Goal: Transaction & Acquisition: Purchase product/service

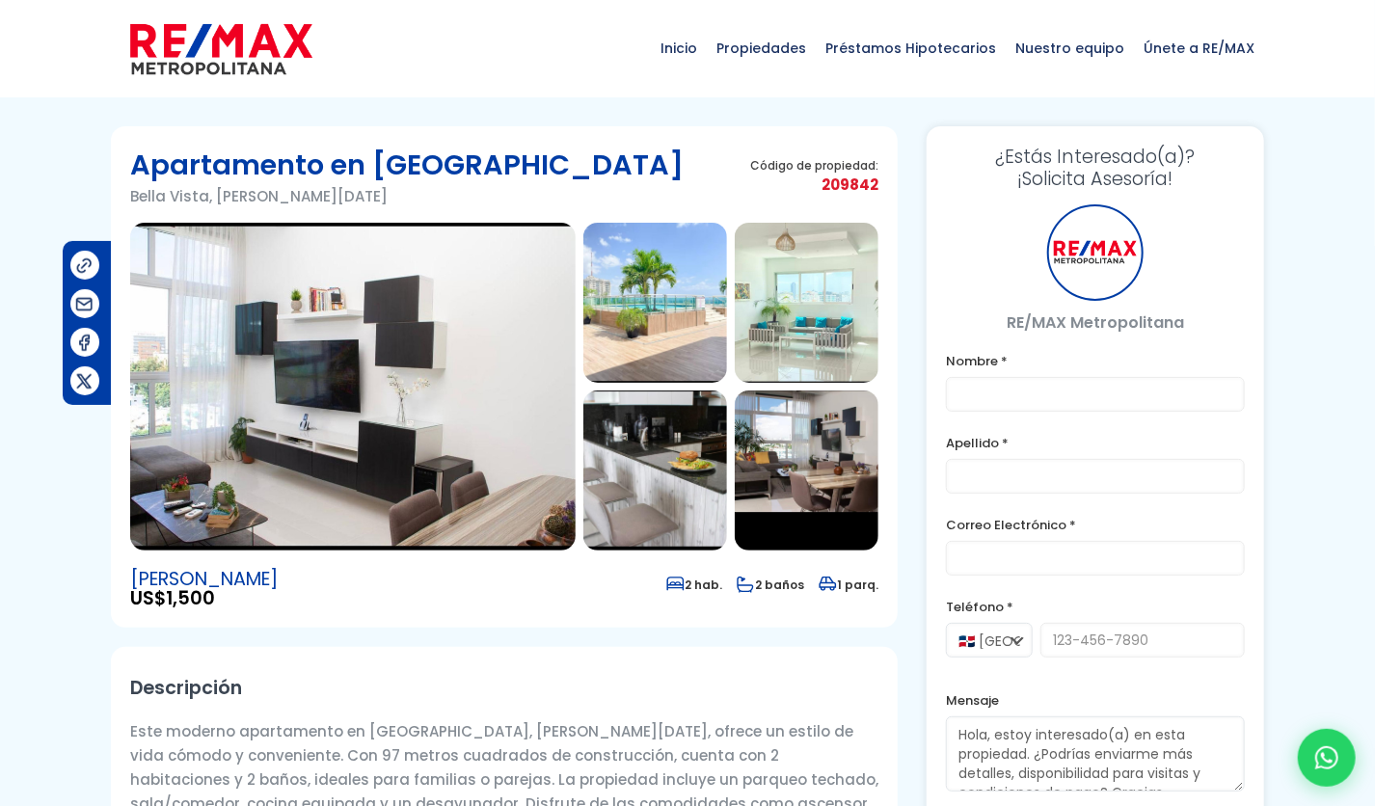
click at [203, 53] on img at bounding box center [221, 49] width 182 height 58
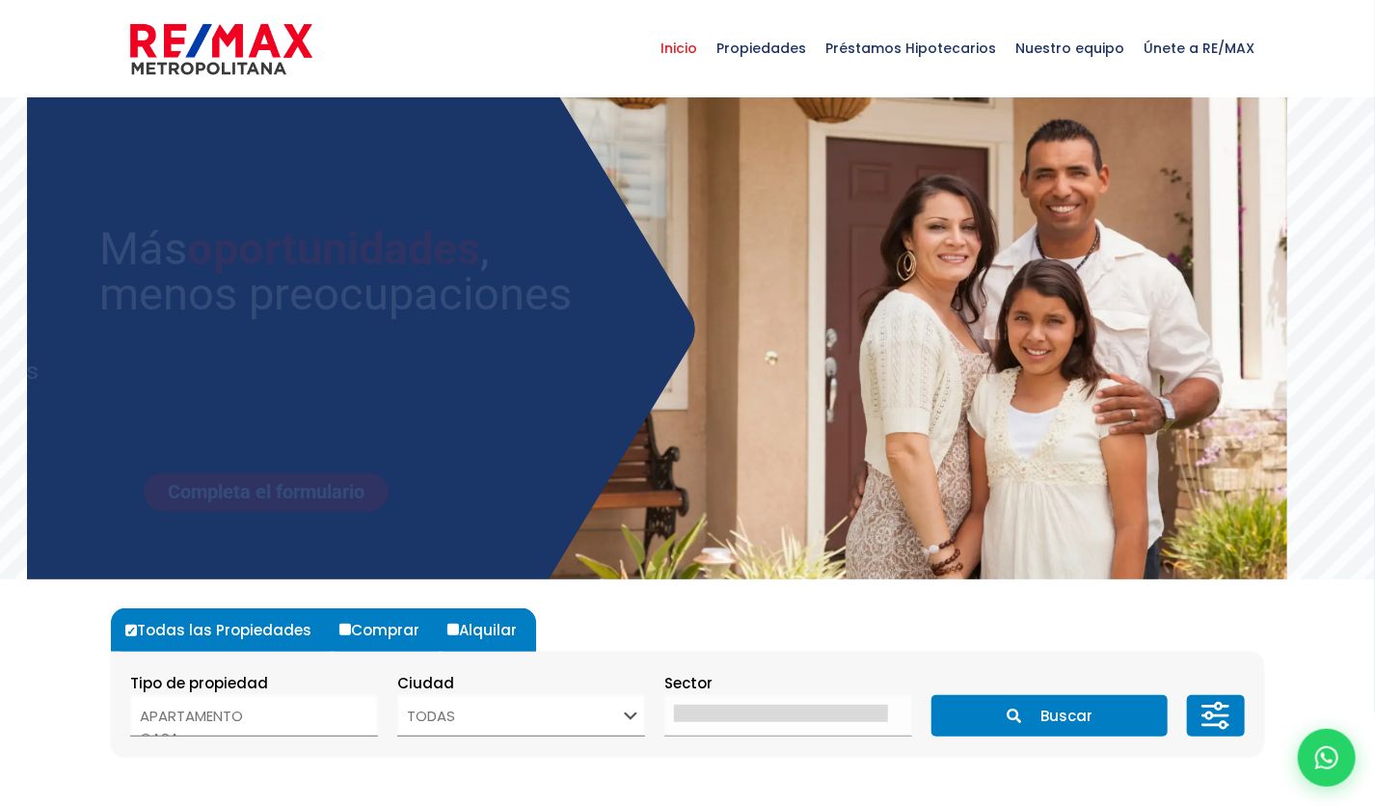
click at [247, 67] on img at bounding box center [221, 49] width 182 height 58
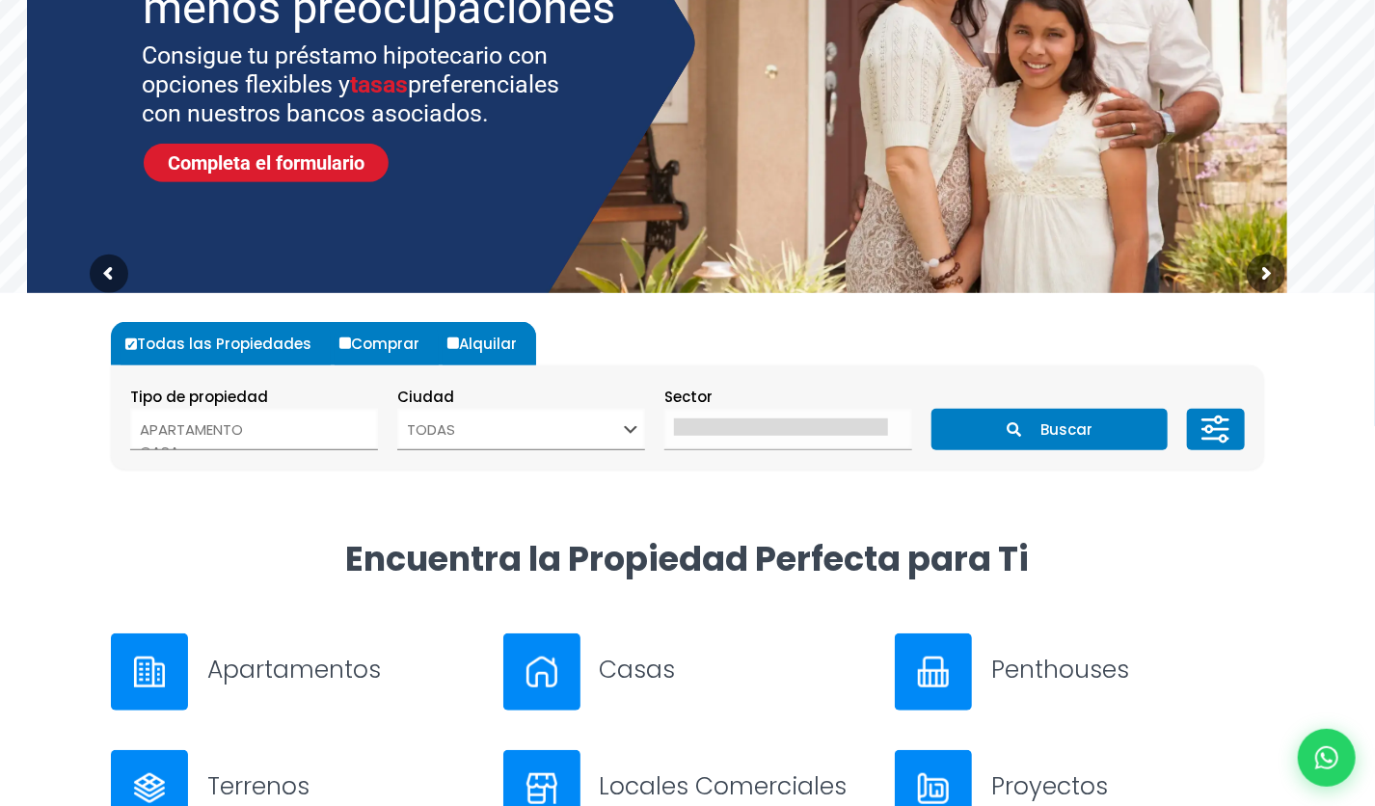
scroll to position [289, 0]
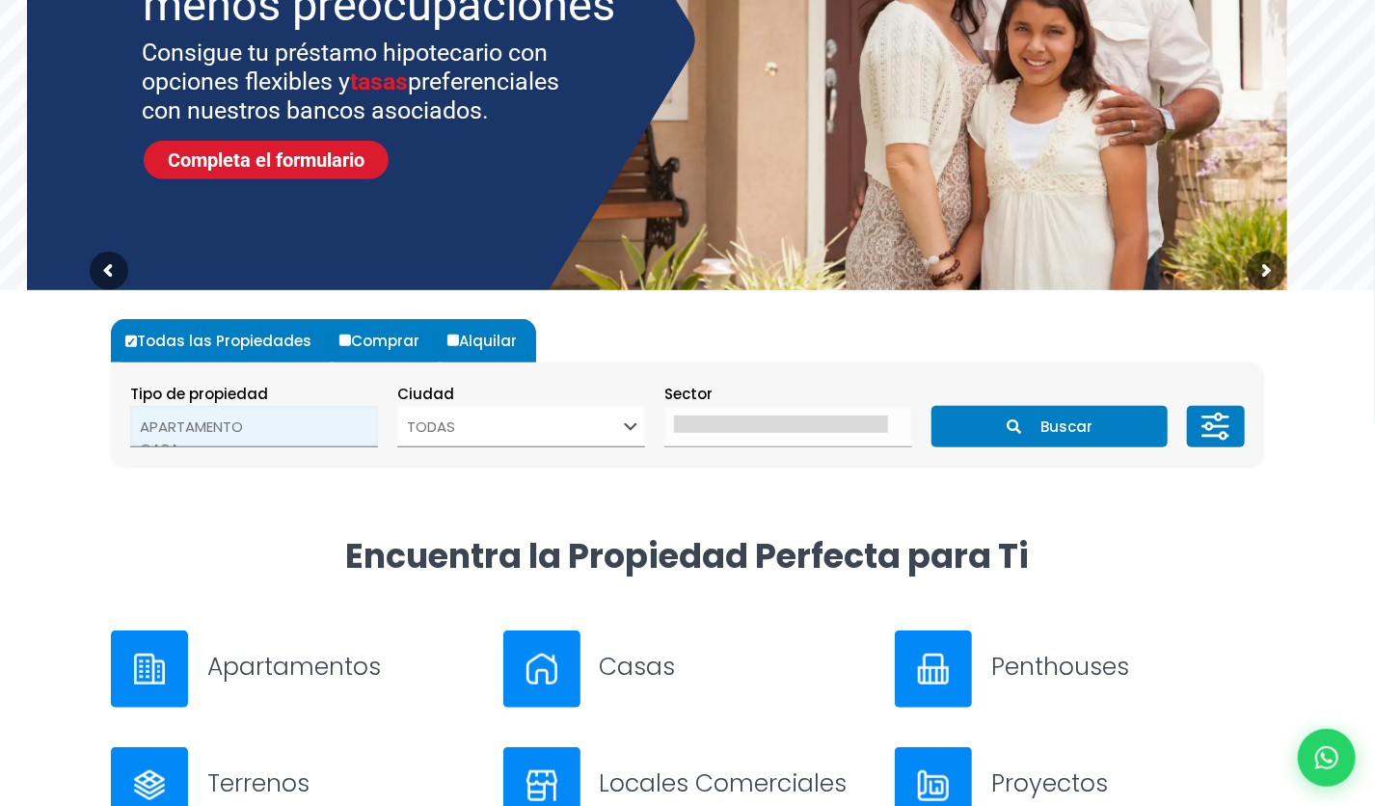
select select "house"
click at [321, 441] on option "CASA" at bounding box center [247, 435] width 214 height 22
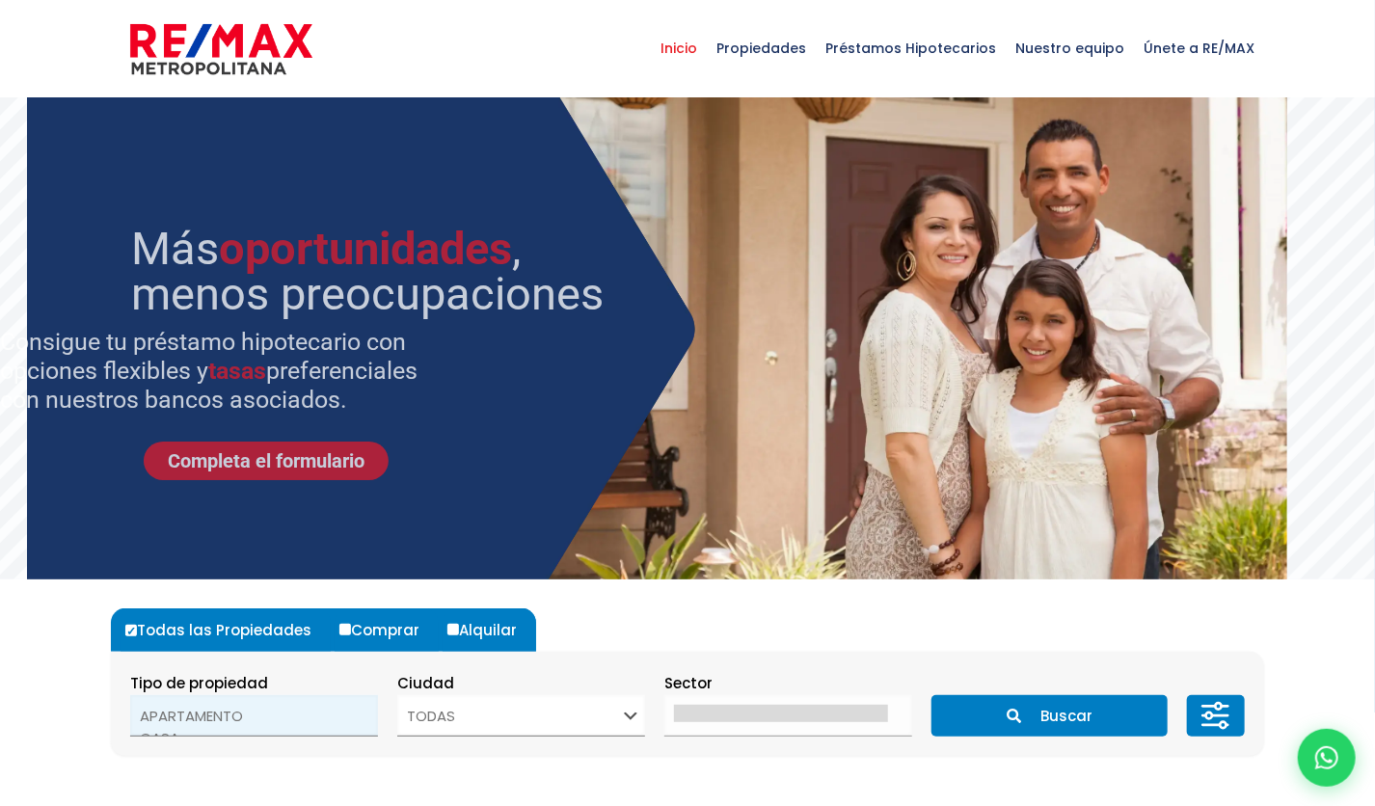
select select "apartment"
click at [239, 706] on option "APARTAMENTO" at bounding box center [247, 716] width 214 height 22
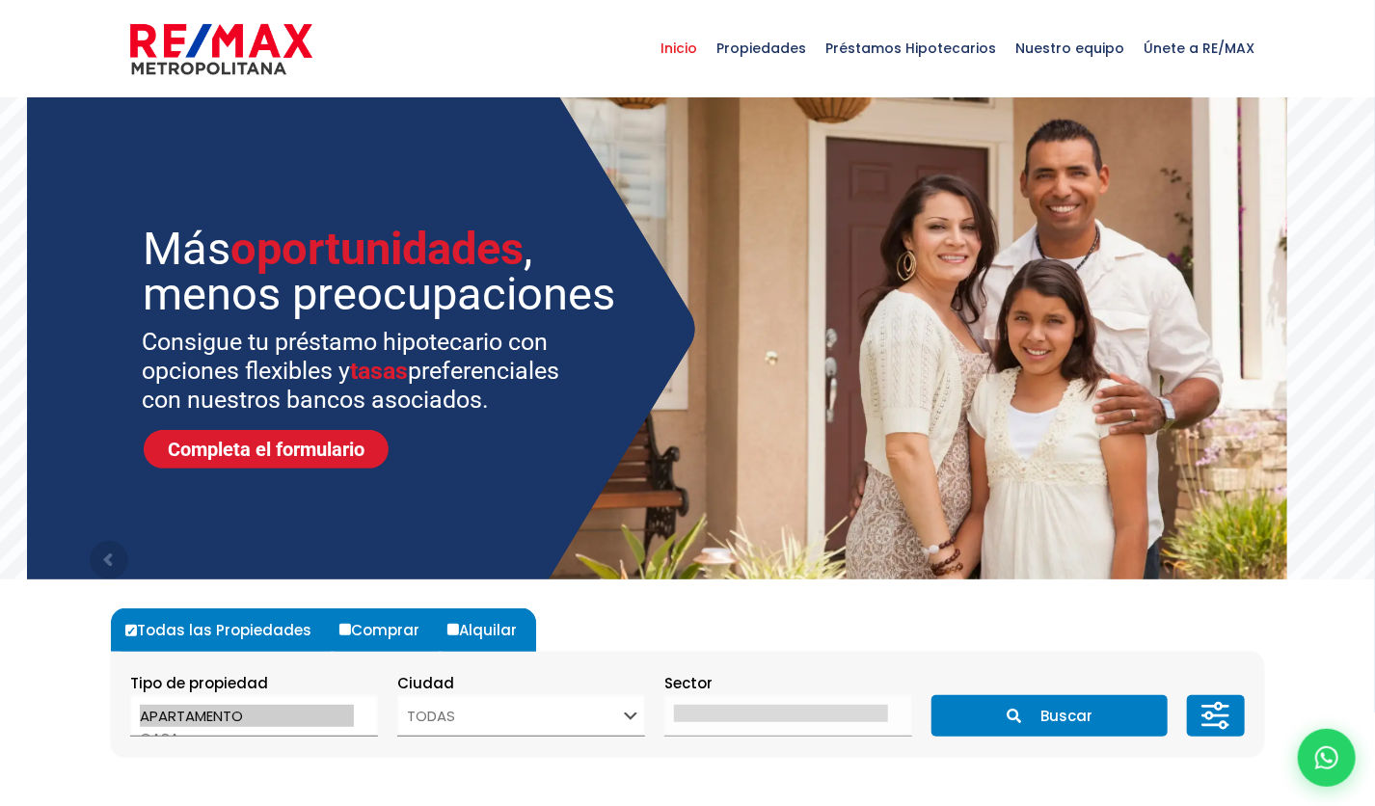
click at [382, 718] on div "Tipo de propiedad APARTAMENTO CASA LOCAL COMERCIAL NAVE INDUSTRIAL FINCA TERREN…" at bounding box center [521, 704] width 782 height 66
click at [387, 625] on label "Comprar" at bounding box center [387, 630] width 104 height 43
click at [351, 625] on input "Comprar" at bounding box center [345, 630] width 12 height 12
radio input "true"
click at [451, 706] on select "TODAS SANTO DOMINGO DE GUZMÁN SANTO DOMINGO ESTE SANTO DOMINGO OESTE SANTO DOMI…" at bounding box center [521, 715] width 248 height 41
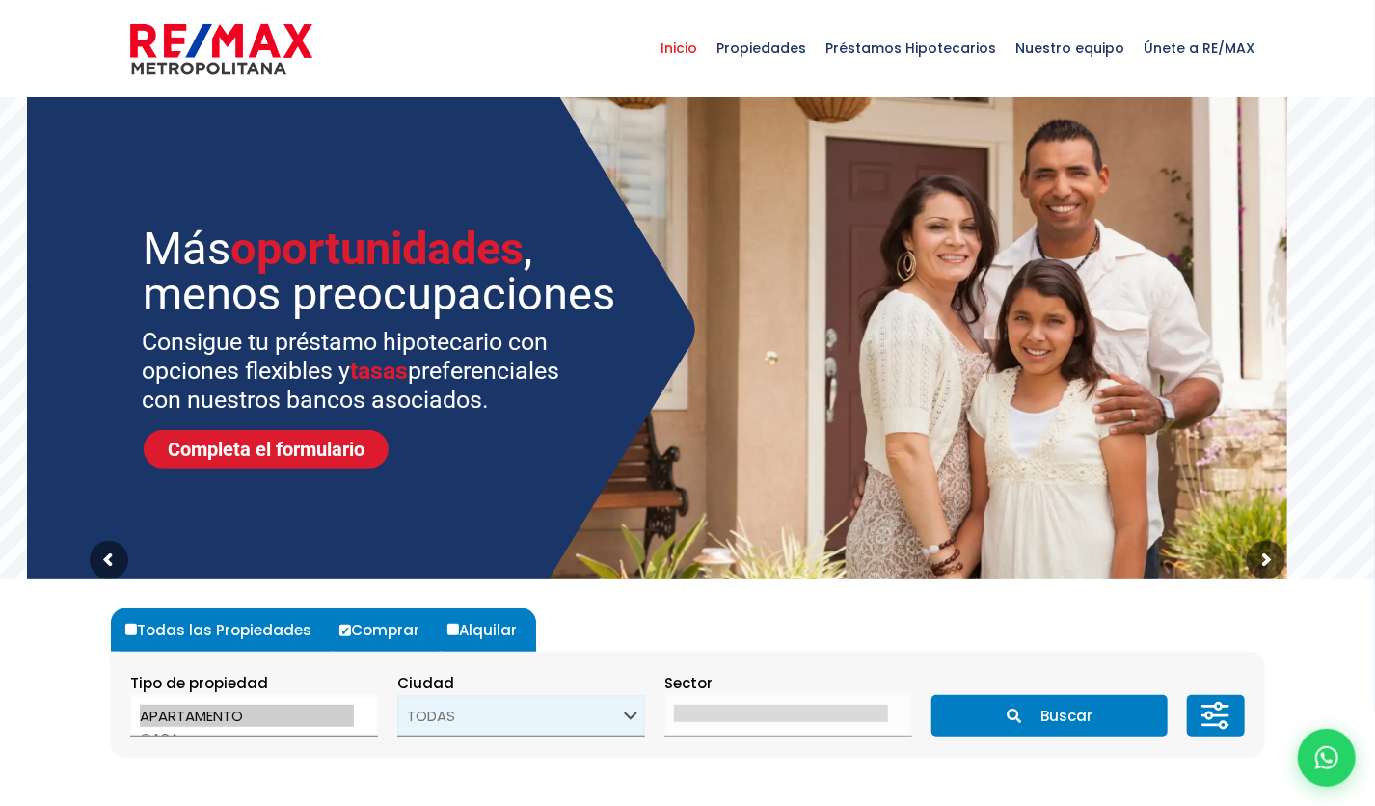
select select "1"
click at [397, 695] on select "TODAS SANTO DOMINGO DE GUZMÁN SANTO DOMINGO ESTE SANTO DOMINGO OESTE SANTO DOMI…" at bounding box center [521, 715] width 248 height 41
click at [995, 718] on button "Buscar" at bounding box center [1049, 715] width 235 height 41
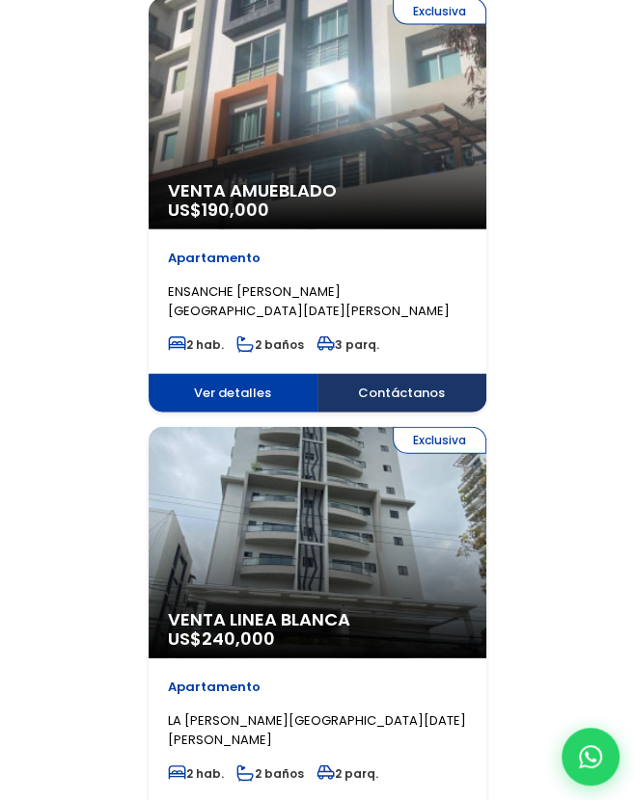
scroll to position [1929, 0]
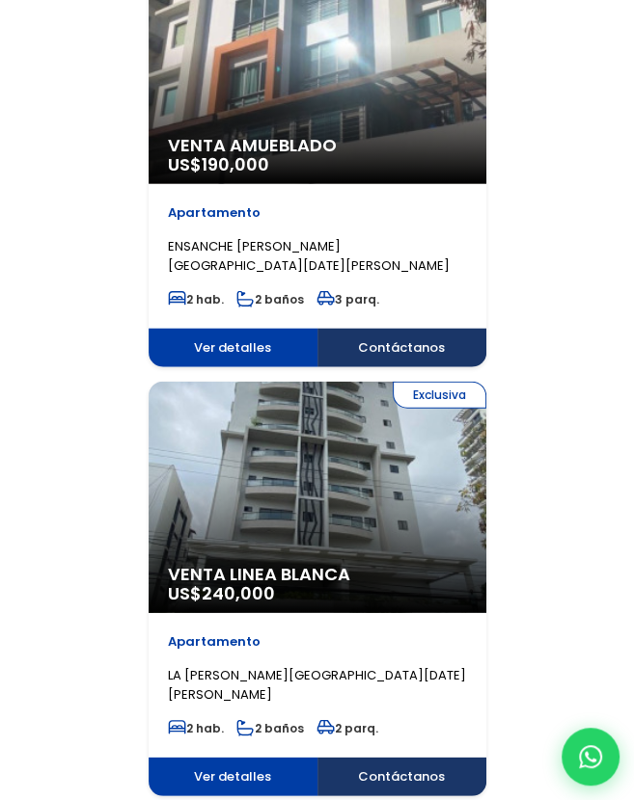
click at [244, 676] on span "LA ESPERILLA, SANTO DOMINGO DE GUZMÁN" at bounding box center [317, 685] width 298 height 38
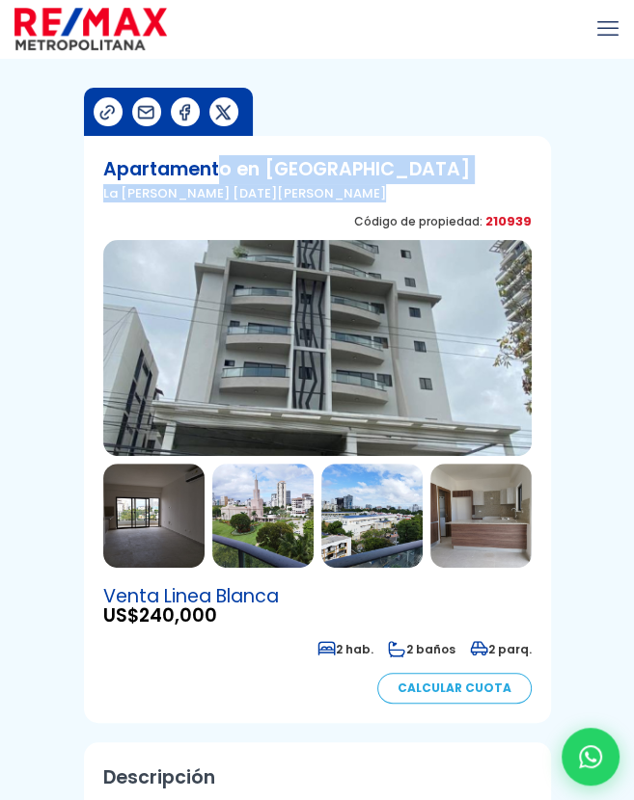
drag, startPoint x: 385, startPoint y: 204, endPoint x: 219, endPoint y: 154, distance: 173.3
click at [219, 155] on div "Apartamento en La Esperilla La Esperilla, Santo Domingo De Guzmán Código de pro…" at bounding box center [317, 197] width 428 height 85
drag, startPoint x: 219, startPoint y: 154, endPoint x: 365, endPoint y: 186, distance: 149.1
click at [362, 179] on h1 "Apartamento en La Esperilla" at bounding box center [286, 169] width 366 height 29
click at [366, 192] on p "La Esperilla, Santo Domingo De Guzmán" at bounding box center [286, 193] width 366 height 18
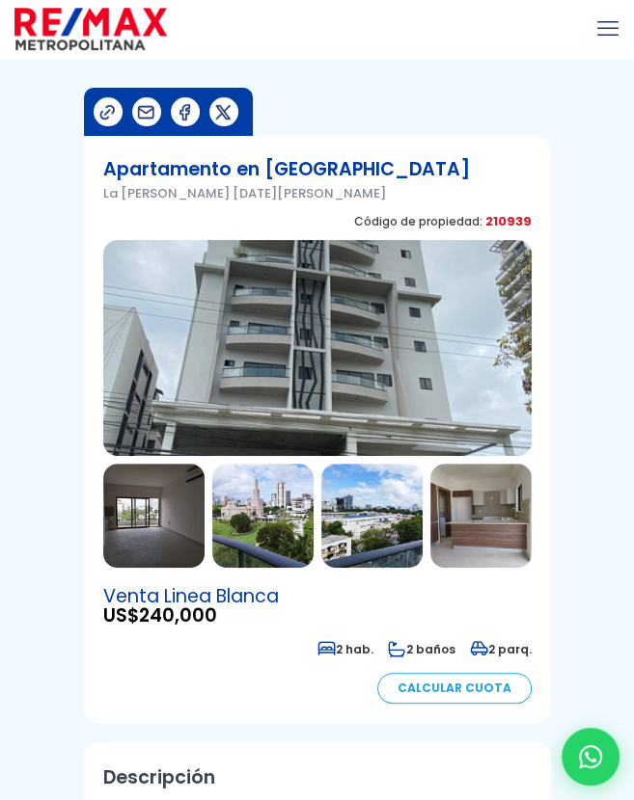
drag, startPoint x: 362, startPoint y: 195, endPoint x: 61, endPoint y: 201, distance: 300.9
drag, startPoint x: 61, startPoint y: 201, endPoint x: 414, endPoint y: 179, distance: 353.6
click at [414, 179] on div "Apartamento en La Esperilla La Esperilla, Santo Domingo De Guzmán Código de pro…" at bounding box center [317, 197] width 428 height 85
drag, startPoint x: 350, startPoint y: 198, endPoint x: 78, endPoint y: 203, distance: 272.0
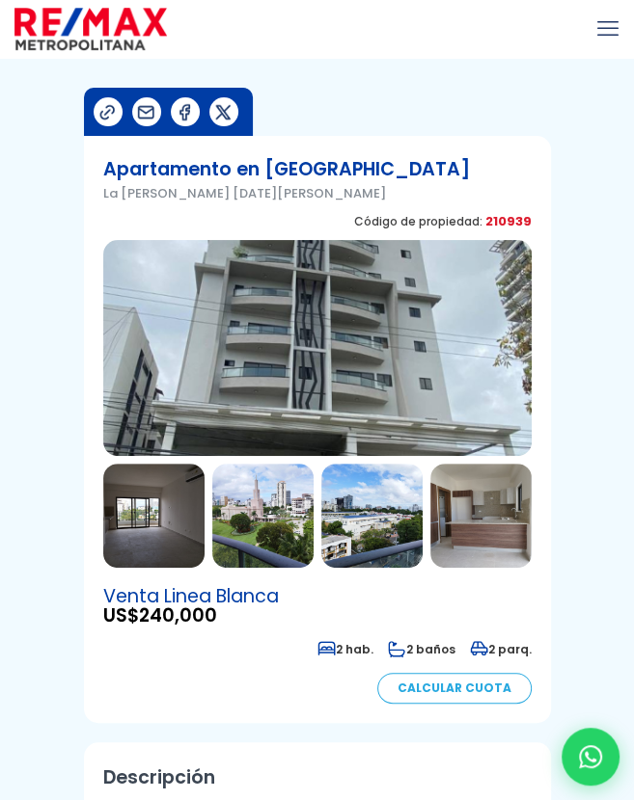
drag, startPoint x: 78, startPoint y: 203, endPoint x: 365, endPoint y: 178, distance: 287.4
click at [365, 178] on h1 "Apartamento en La Esperilla" at bounding box center [286, 169] width 366 height 29
click at [356, 193] on p "La Esperilla, Santo Domingo De Guzmán" at bounding box center [286, 193] width 366 height 18
drag, startPoint x: 364, startPoint y: 195, endPoint x: 101, endPoint y: 202, distance: 262.4
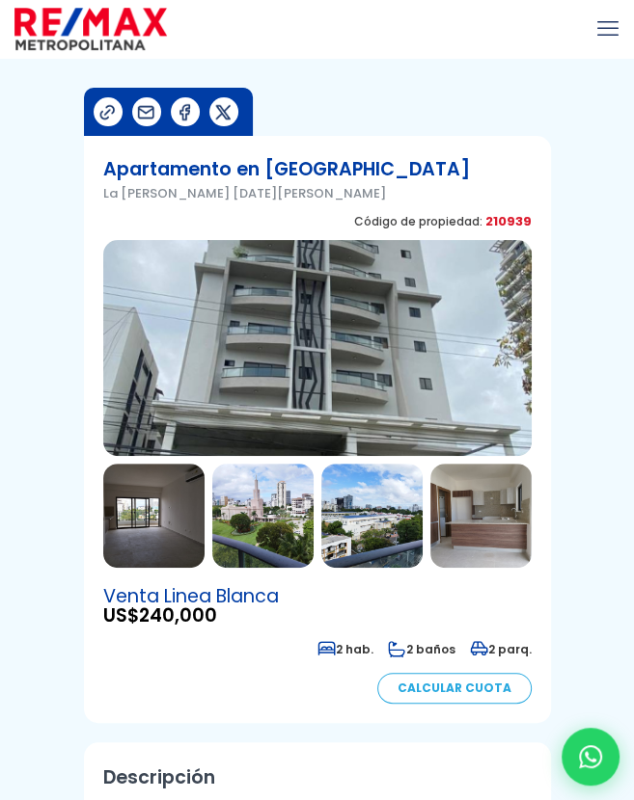
click at [101, 202] on section "Apartamento en La Esperilla La Esperilla, Santo Domingo De Guzmán Código de pro…" at bounding box center [317, 429] width 467 height 587
copy p "La Esperilla, Santo Domingo De Guzmán"
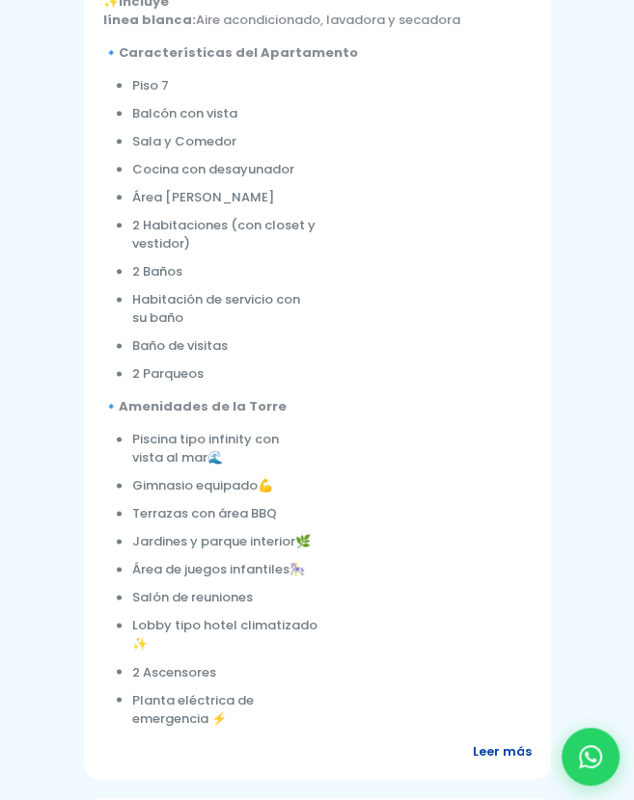
scroll to position [772, 0]
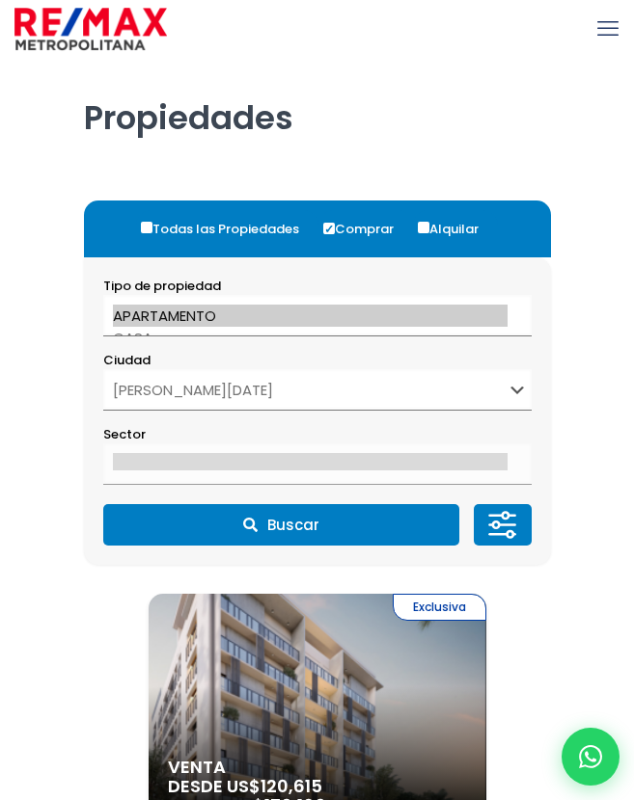
select select "1"
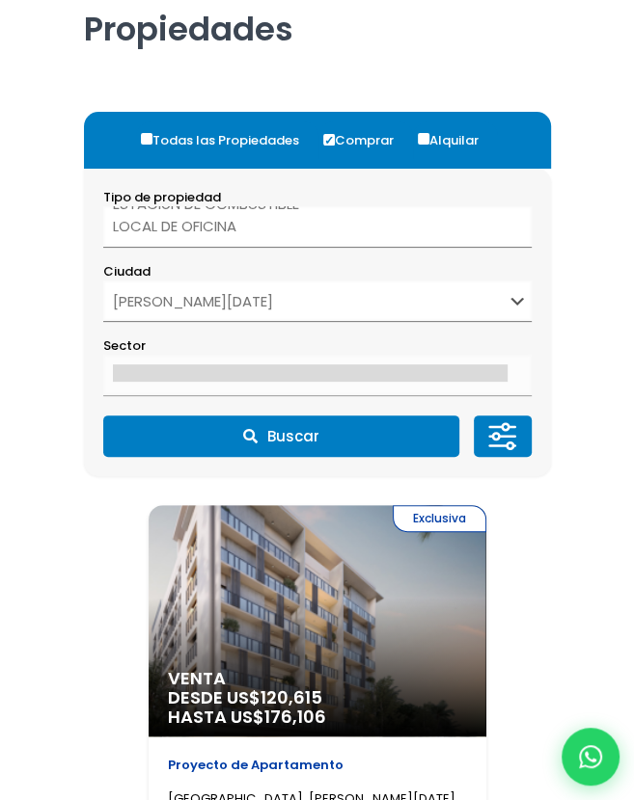
scroll to position [193, 0]
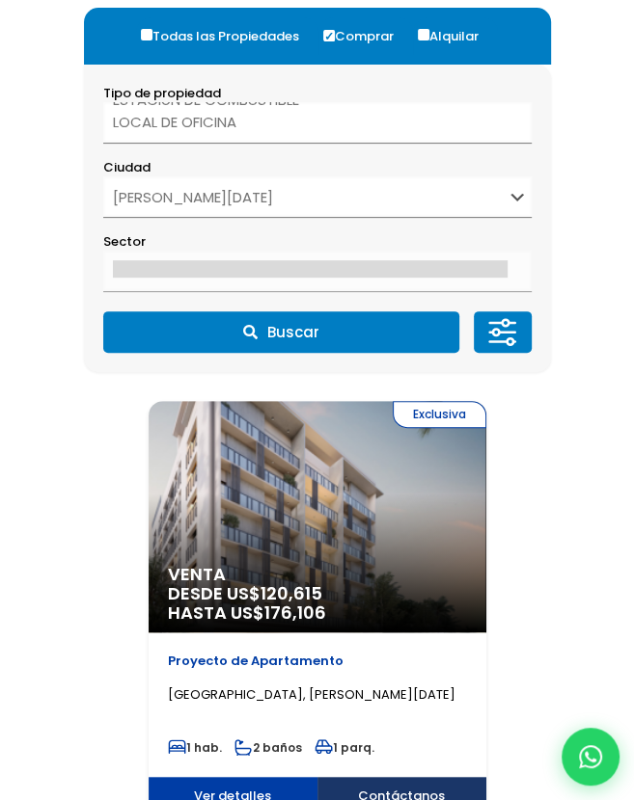
click at [221, 656] on p "Proyecto de Apartamento" at bounding box center [317, 661] width 299 height 19
click at [244, 661] on p "Proyecto de Apartamento" at bounding box center [317, 661] width 299 height 19
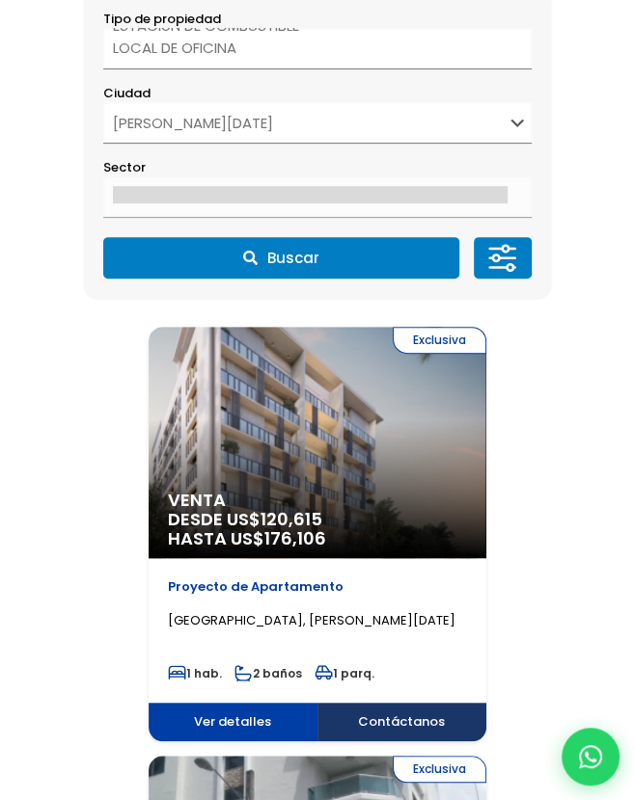
scroll to position [386, 0]
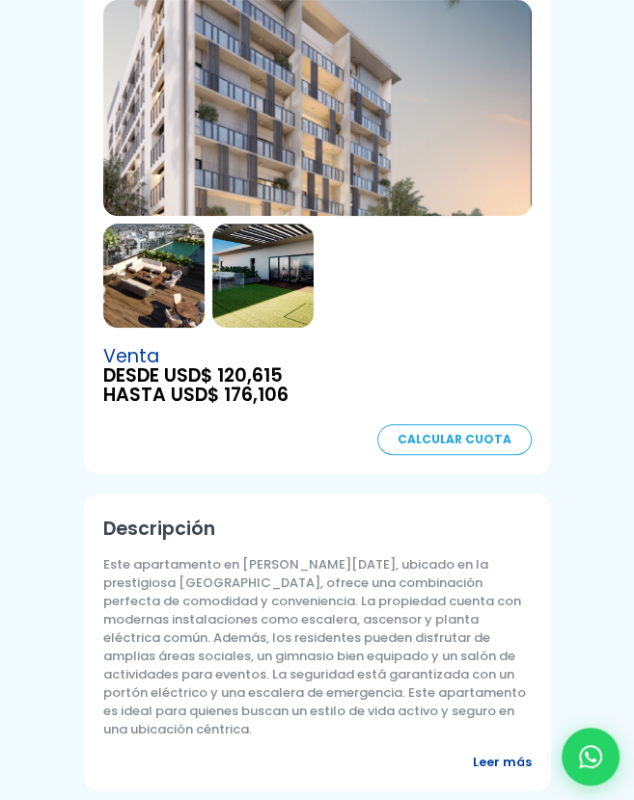
scroll to position [482, 0]
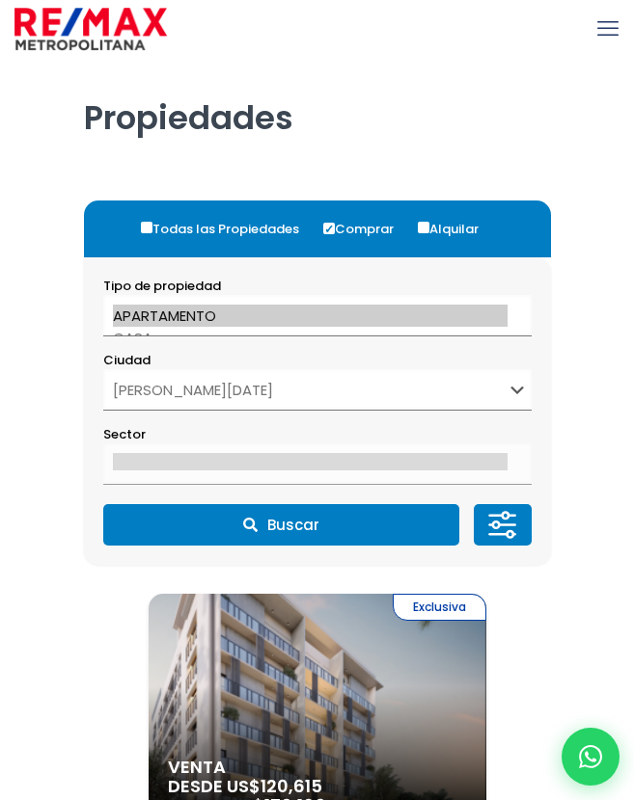
select select "1"
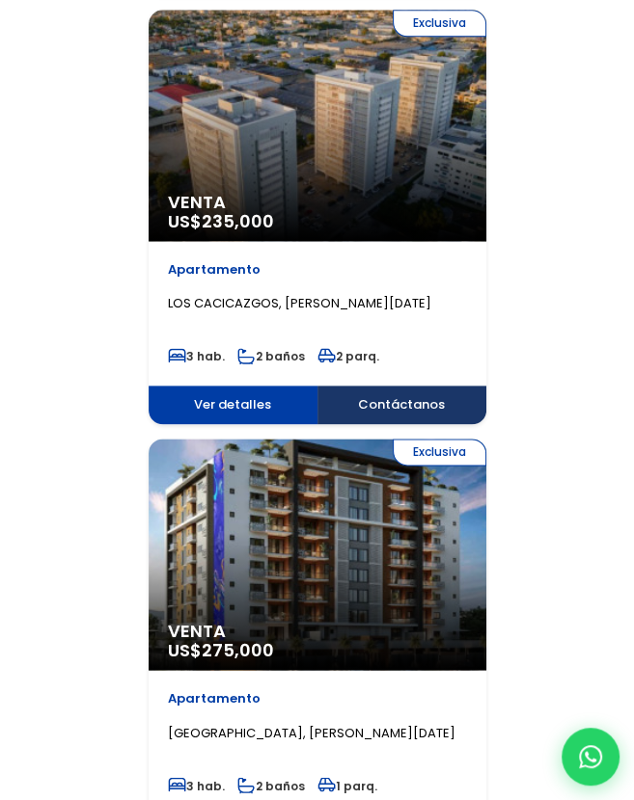
scroll to position [4050, 0]
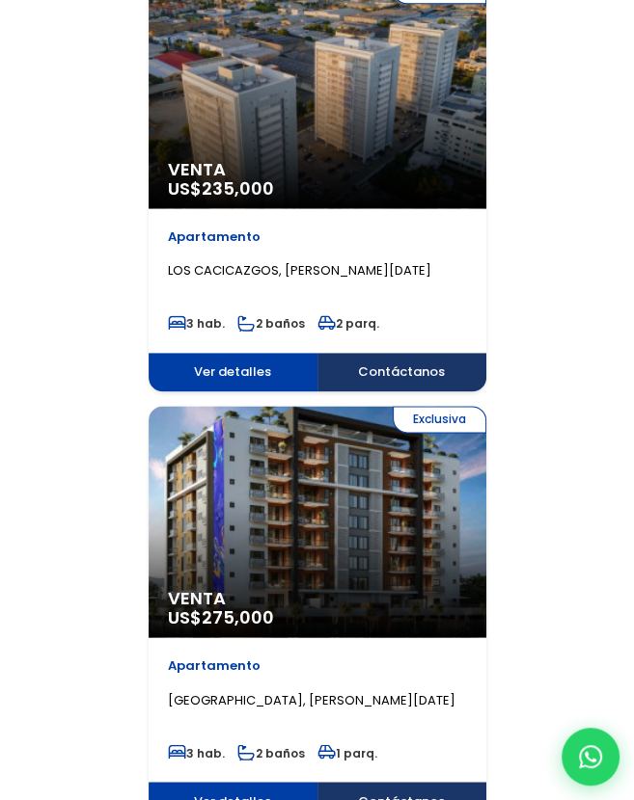
drag, startPoint x: 252, startPoint y: 276, endPoint x: 181, endPoint y: 361, distance: 110.3
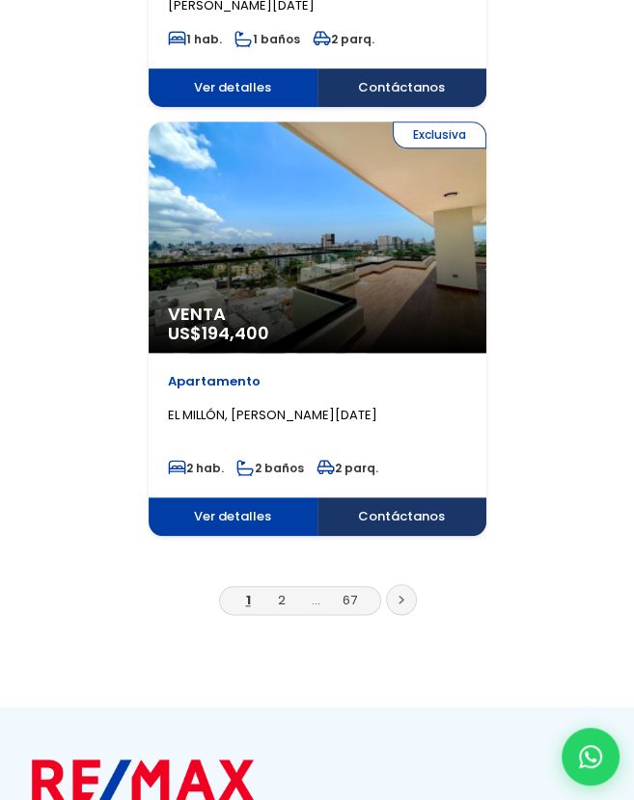
scroll to position [6944, 0]
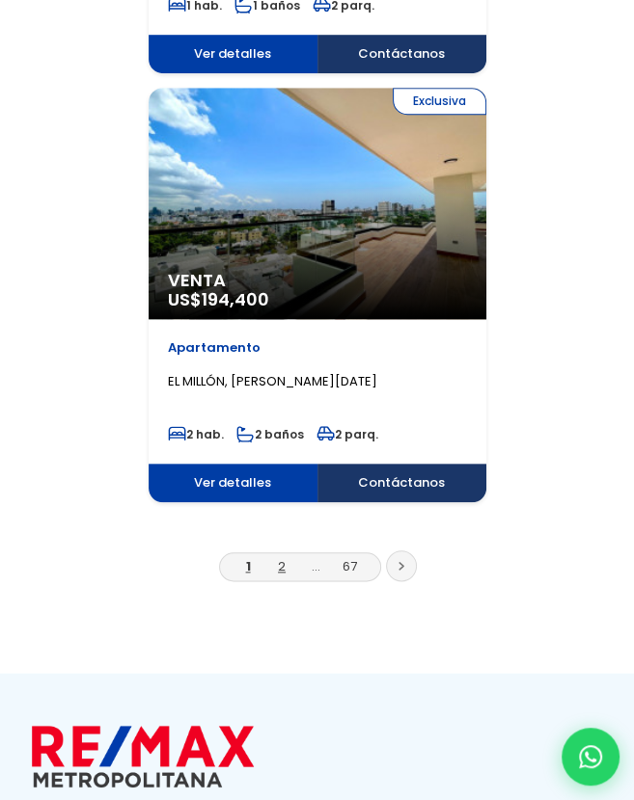
click at [278, 564] on link "2" at bounding box center [282, 566] width 8 height 18
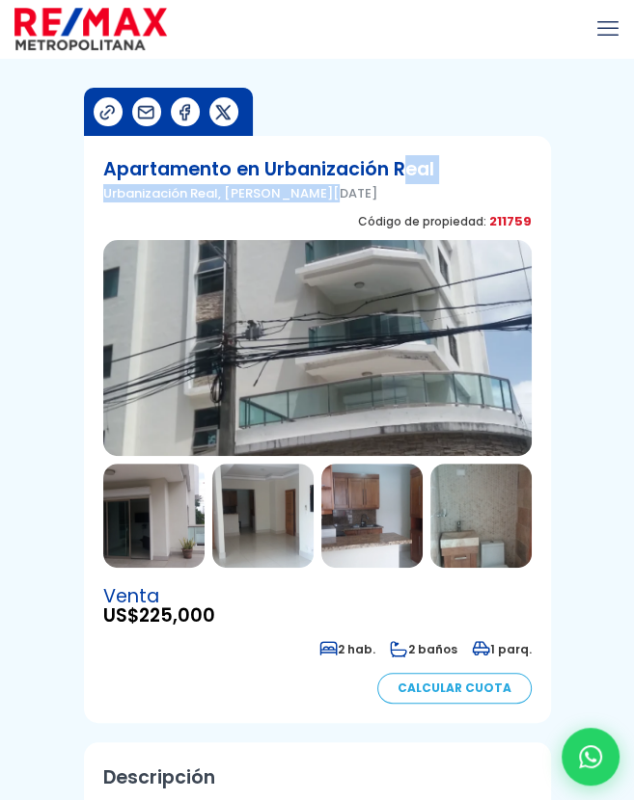
drag, startPoint x: 408, startPoint y: 182, endPoint x: 319, endPoint y: 192, distance: 89.2
click at [319, 192] on div "Apartamento en Urbanización Real Urbanización Real, [PERSON_NAME][DATE]" at bounding box center [268, 183] width 331 height 57
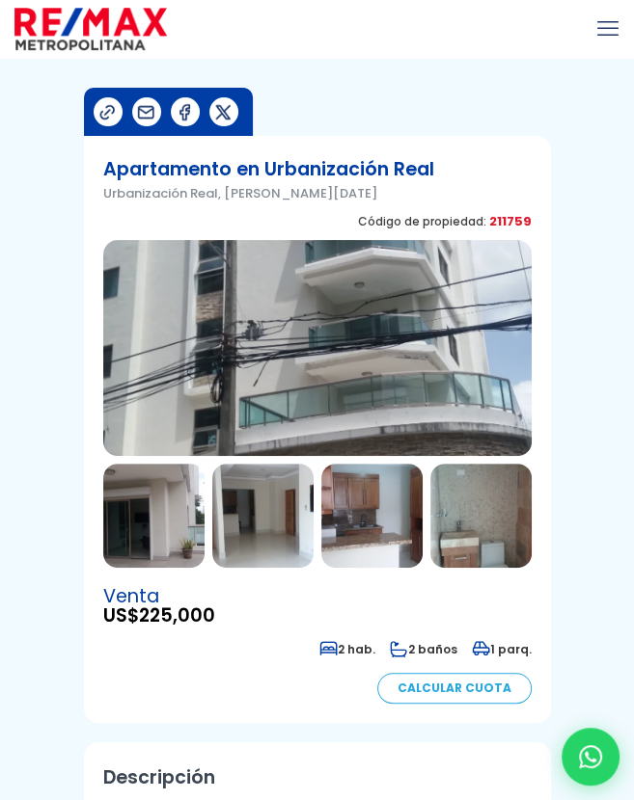
drag, startPoint x: 319, startPoint y: 192, endPoint x: 406, endPoint y: 196, distance: 86.9
click at [406, 196] on p "Urbanización Real, [PERSON_NAME][DATE]" at bounding box center [268, 193] width 331 height 18
drag, startPoint x: 405, startPoint y: 190, endPoint x: 103, endPoint y: 193, distance: 301.9
click at [103, 193] on p "Urbanización Real, [PERSON_NAME][DATE]" at bounding box center [268, 193] width 331 height 18
copy p "Urbanización Real, [PERSON_NAME][DATE]"
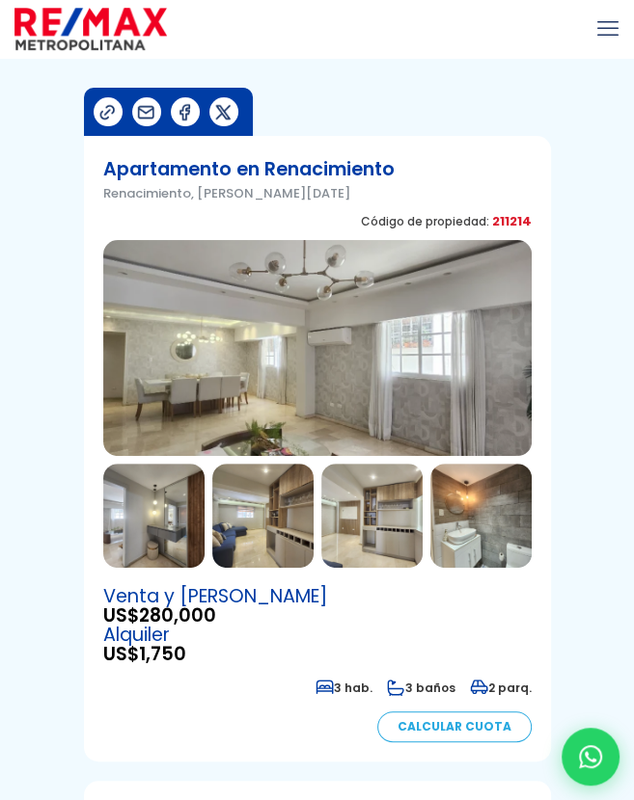
drag, startPoint x: 387, startPoint y: 194, endPoint x: 86, endPoint y: 200, distance: 300.9
click at [86, 200] on section "Apartamento en Renacimiento Renacimiento, Santo Domingo De Guzmán Código de pro…" at bounding box center [317, 449] width 467 height 626
copy p "Renacimiento, Santo Domingo De Guzmán"
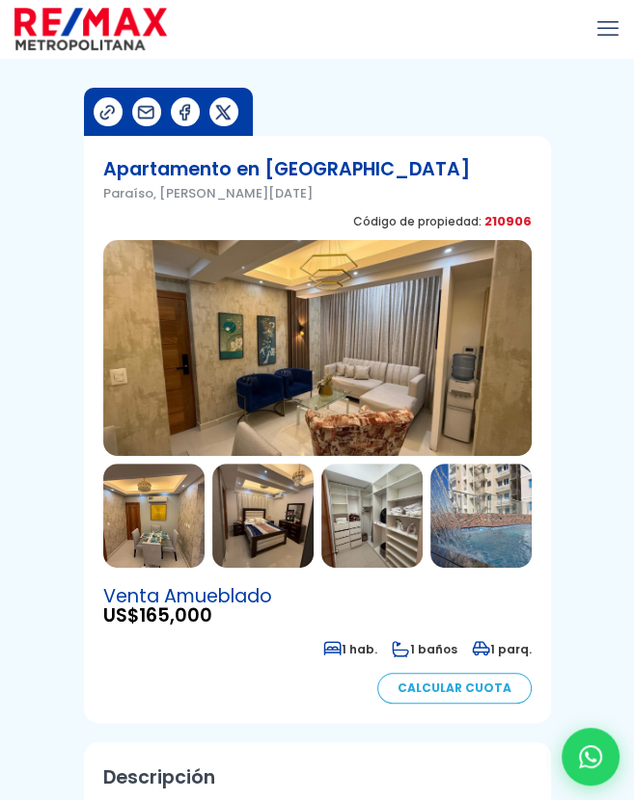
drag, startPoint x: 326, startPoint y: 200, endPoint x: 100, endPoint y: 201, distance: 225.7
click at [100, 201] on section "Apartamento en [GEOGRAPHIC_DATA], [PERSON_NAME][DATE] Código de propiedad: 2109…" at bounding box center [317, 429] width 467 height 587
click at [342, 195] on div "Apartamento en [GEOGRAPHIC_DATA], [PERSON_NAME][DATE] Código de propiedad: 2109…" at bounding box center [317, 197] width 428 height 85
drag, startPoint x: 342, startPoint y: 194, endPoint x: 103, endPoint y: 205, distance: 239.4
click at [103, 205] on div "Apartamento en [GEOGRAPHIC_DATA], [PERSON_NAME][DATE] Código de propiedad: 2109…" at bounding box center [317, 197] width 428 height 85
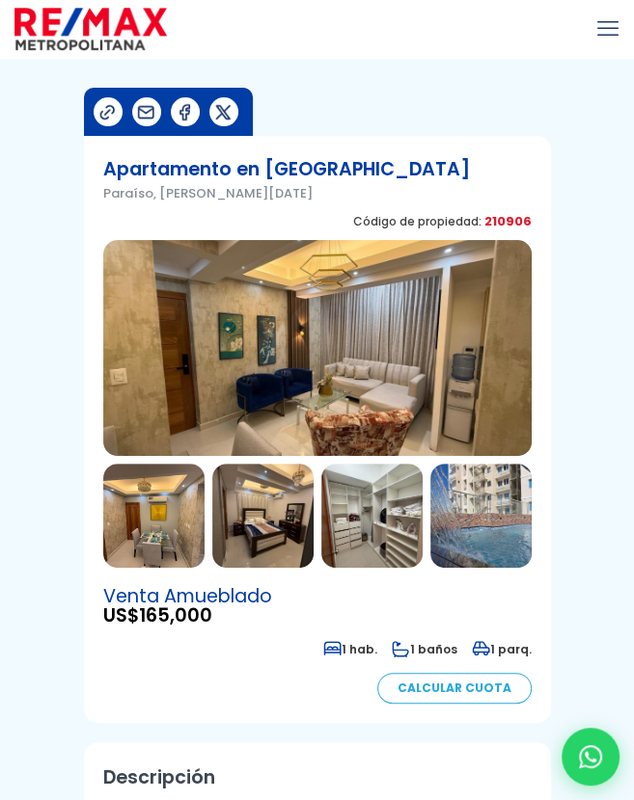
copy p "Paraíso, [PERSON_NAME][DATE]"
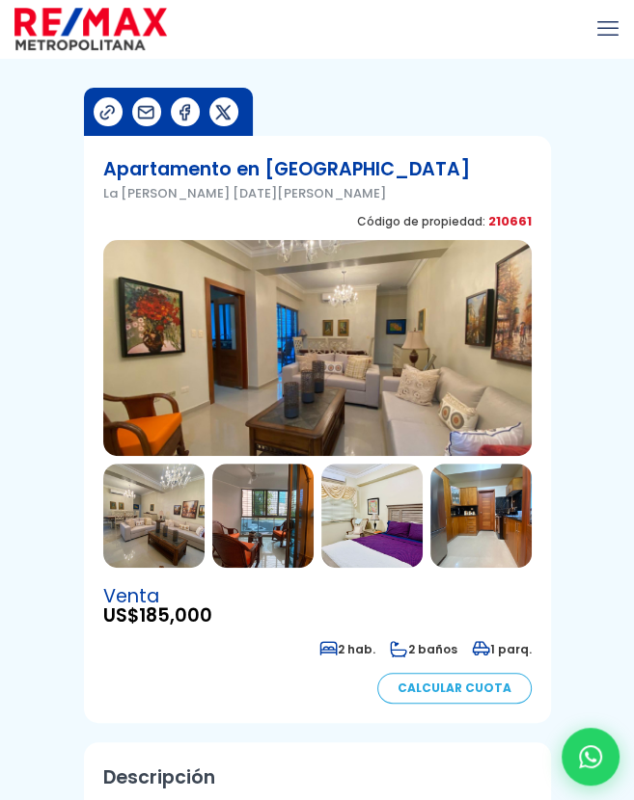
drag, startPoint x: 367, startPoint y: 192, endPoint x: 94, endPoint y: 206, distance: 274.3
click at [94, 206] on section "Apartamento en La Esperilla La Esperilla, Santo Domingo De Guzmán Código de pro…" at bounding box center [317, 429] width 467 height 587
copy p "La Esperilla, Santo Domingo De Guzmán"
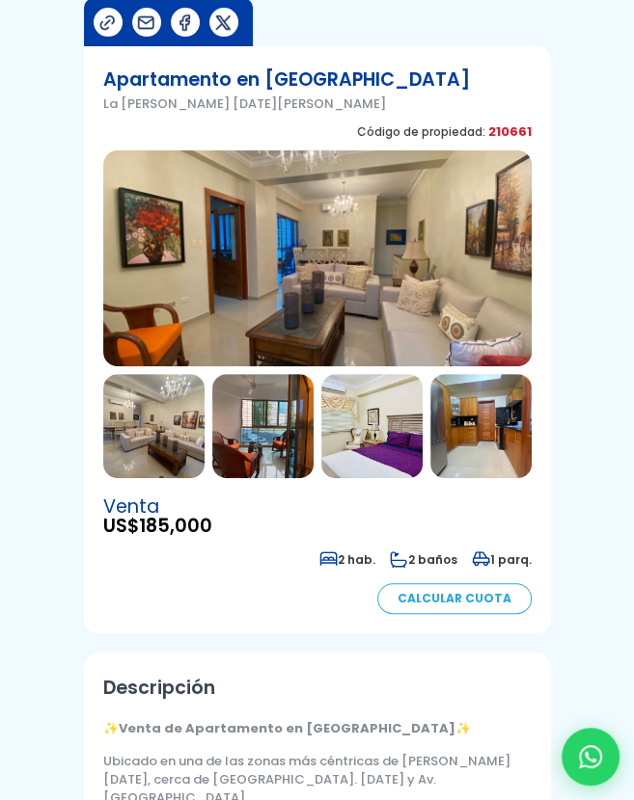
scroll to position [193, 0]
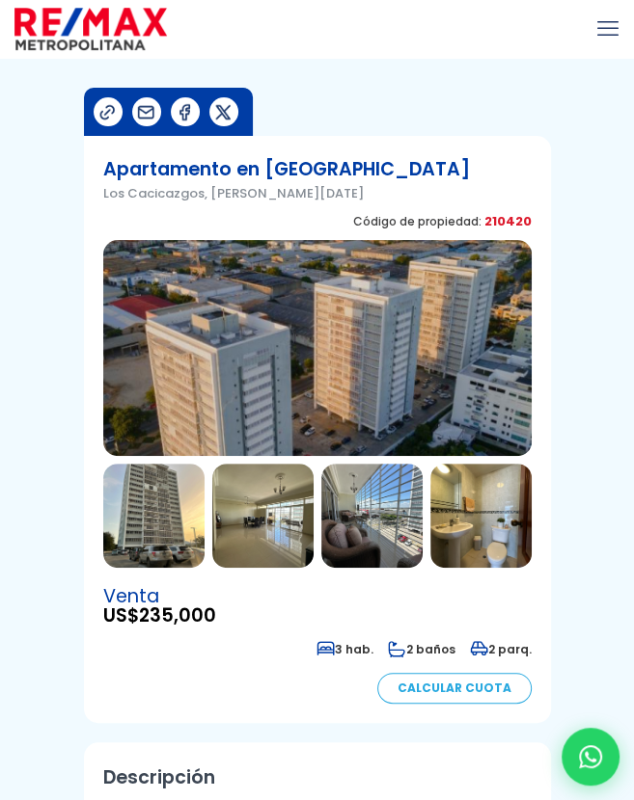
drag, startPoint x: 391, startPoint y: 194, endPoint x: 97, endPoint y: 198, distance: 293.2
click at [97, 198] on section "Apartamento en [GEOGRAPHIC_DATA] [GEOGRAPHIC_DATA], [PERSON_NAME][DATE] Código …" at bounding box center [317, 429] width 467 height 587
copy p "Los Cacicazgos, [PERSON_NAME][DATE]"
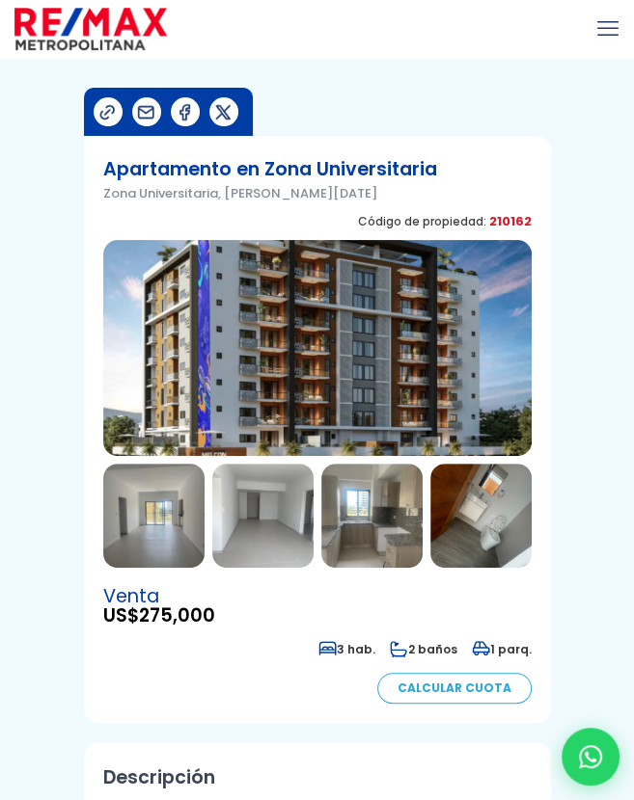
copy p "Zona Universitaria, Santo Domingo De Guzmán"
drag, startPoint x: 422, startPoint y: 187, endPoint x: 98, endPoint y: 196, distance: 324.2
click at [98, 196] on section "Apartamento en Zona Universitaria Zona Universitaria, Santo Domingo De Guzmán C…" at bounding box center [317, 429] width 467 height 587
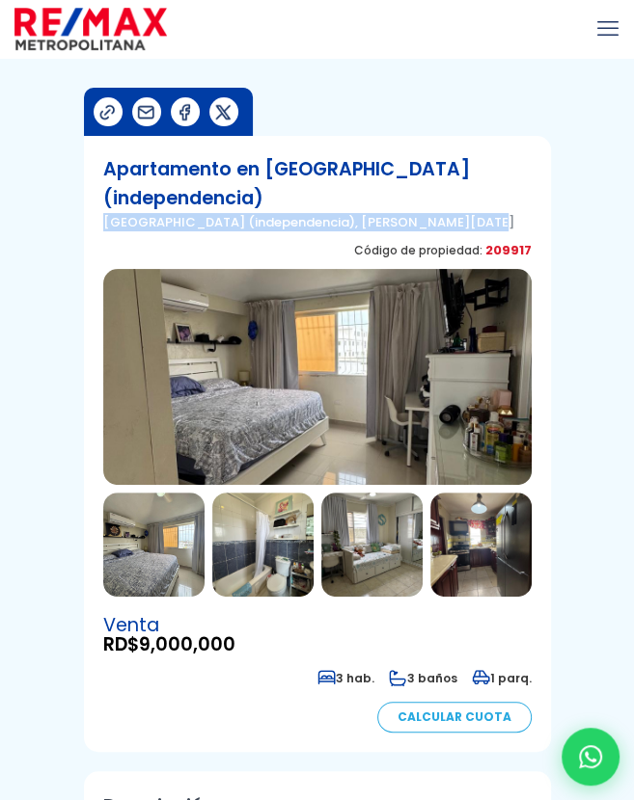
drag, startPoint x: 493, startPoint y: 221, endPoint x: 86, endPoint y: 221, distance: 407.0
click at [86, 221] on section "Apartamento en Buenos Aires (independencia) Buenos Aires (independencia), Santo…" at bounding box center [317, 444] width 467 height 616
copy p "Buenos Aires (independencia), Santo Domingo De Guzmán"
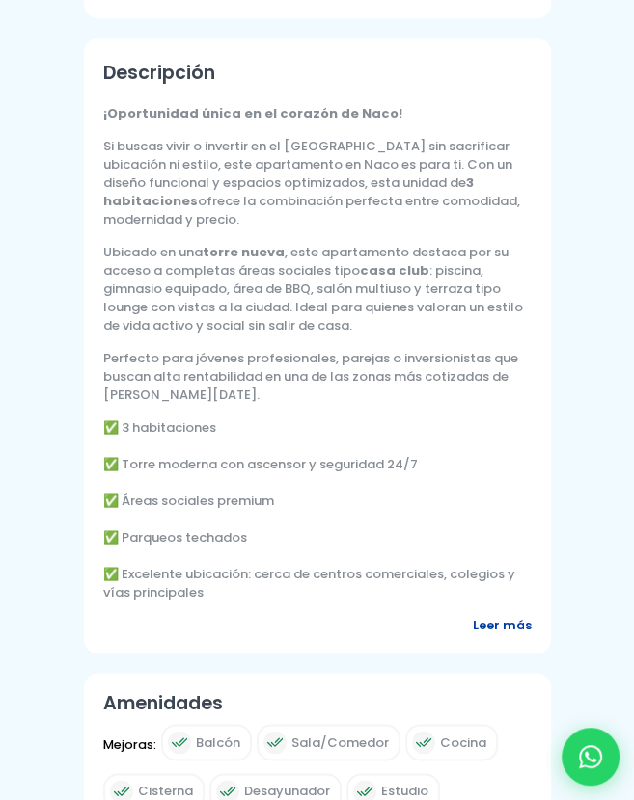
scroll to position [772, 0]
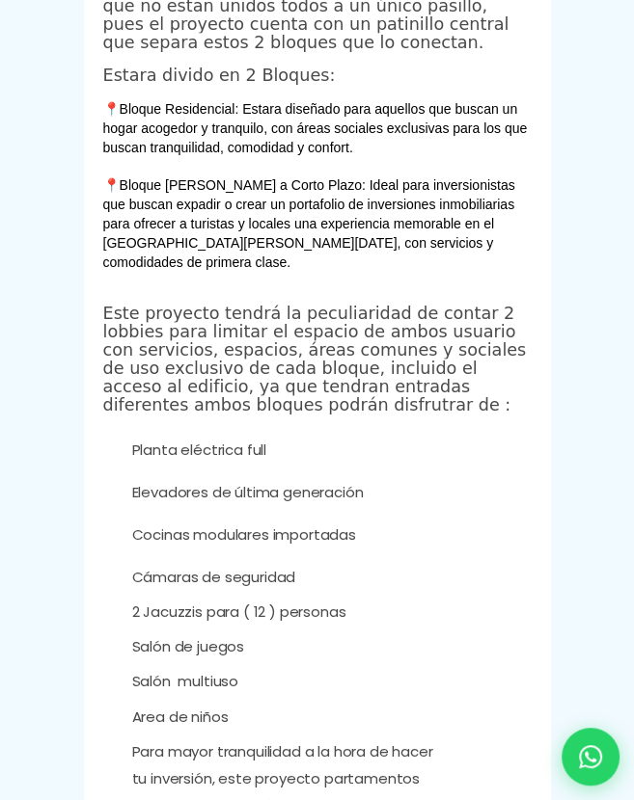
scroll to position [772, 0]
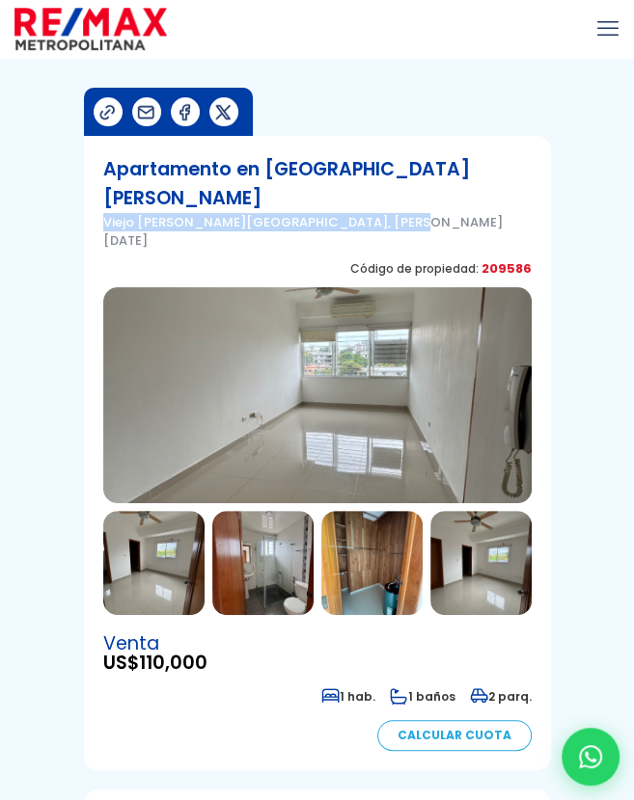
drag, startPoint x: 420, startPoint y: 190, endPoint x: 105, endPoint y: 192, distance: 314.4
click at [105, 213] on p "Viejo [PERSON_NAME][GEOGRAPHIC_DATA], [PERSON_NAME][DATE]" at bounding box center [317, 231] width 428 height 37
copy p "Viejo [PERSON_NAME][GEOGRAPHIC_DATA], [PERSON_NAME][DATE]"
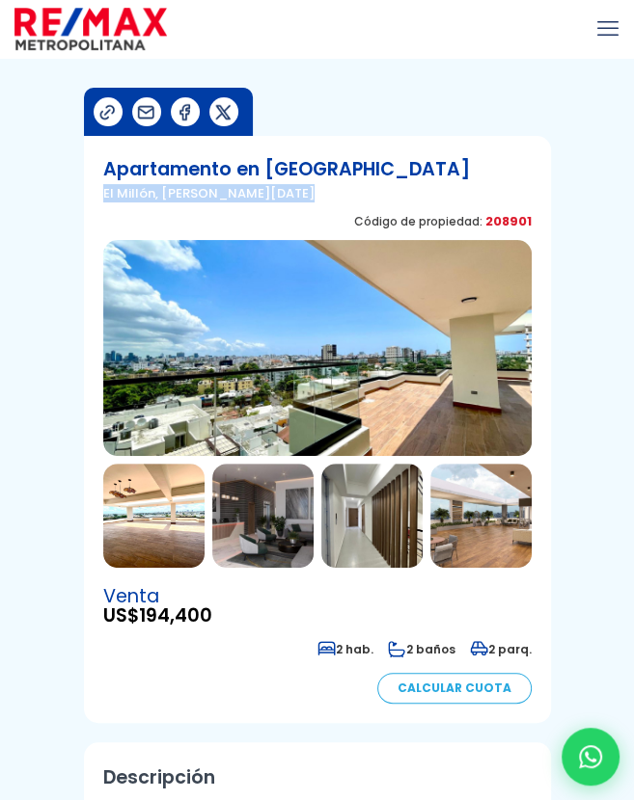
drag, startPoint x: 370, startPoint y: 195, endPoint x: 105, endPoint y: 201, distance: 265.3
click at [105, 201] on div "Apartamento en [GEOGRAPHIC_DATA], [PERSON_NAME][DATE] Código de propiedad: 2089…" at bounding box center [317, 197] width 428 height 85
copy div "El Millón, [PERSON_NAME][DATE]"
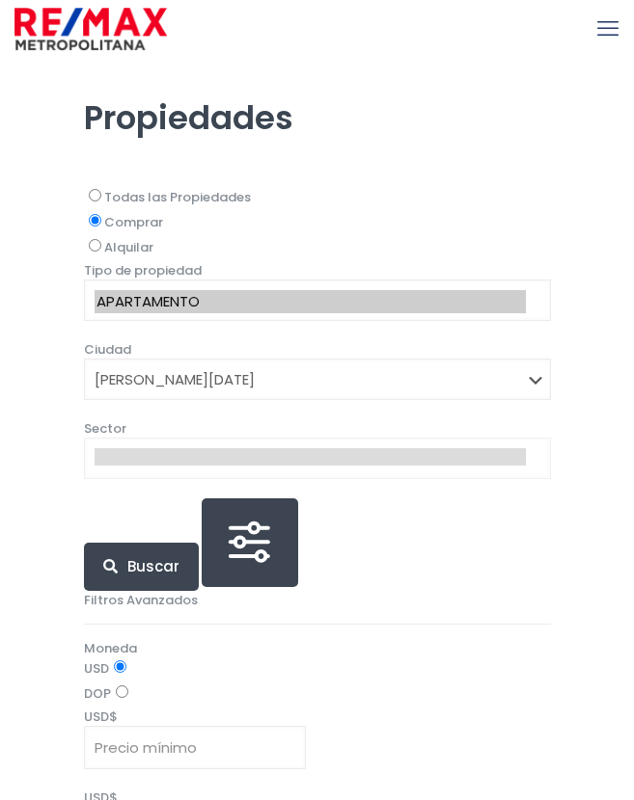
select select "1"
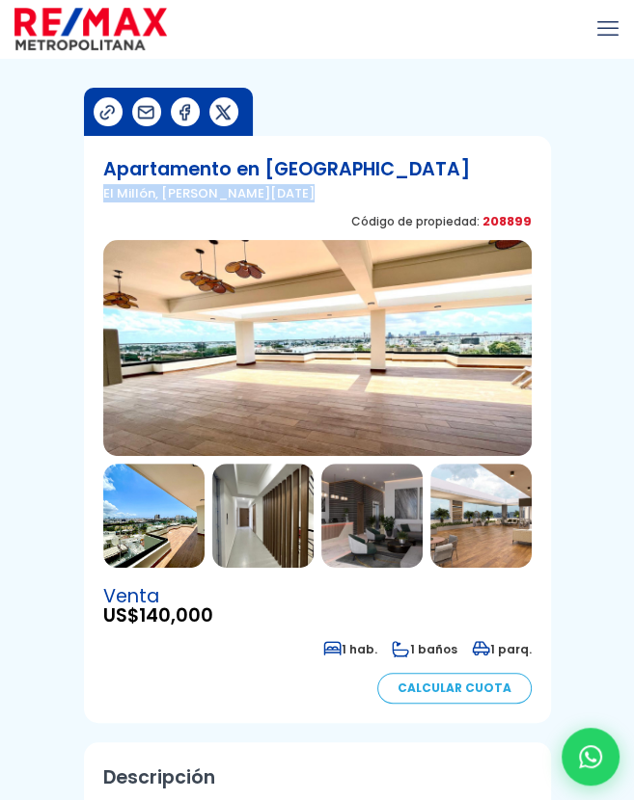
drag, startPoint x: 356, startPoint y: 199, endPoint x: 99, endPoint y: 198, distance: 256.5
click at [99, 198] on section "Apartamento en [GEOGRAPHIC_DATA], [PERSON_NAME][DATE] Código de propiedad: 2088…" at bounding box center [317, 429] width 467 height 587
copy div "El Millón, [PERSON_NAME][DATE]"
